Goal: Task Accomplishment & Management: Manage account settings

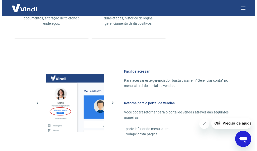
scroll to position [226, 0]
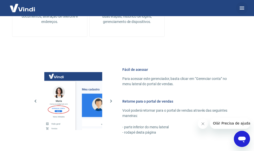
click at [240, 8] on icon "button" at bounding box center [241, 8] width 5 height 3
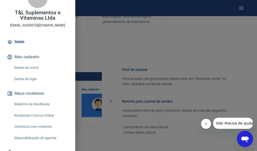
scroll to position [25, 0]
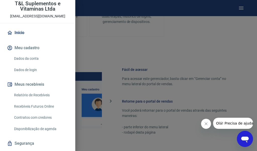
click at [29, 58] on link "Dados da conta" at bounding box center [40, 58] width 57 height 10
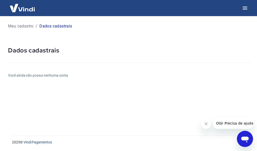
click at [207, 124] on icon "Fechar mensagem da empresa" at bounding box center [206, 123] width 4 height 4
click at [245, 9] on icon "button" at bounding box center [245, 8] width 6 height 6
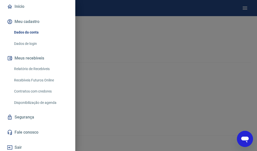
scroll to position [53, 0]
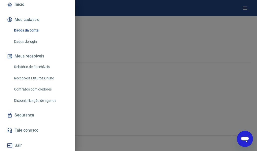
click at [15, 144] on button "Sair" at bounding box center [37, 145] width 63 height 11
